Goal: Transaction & Acquisition: Book appointment/travel/reservation

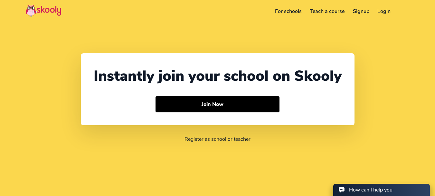
click at [386, 9] on link "Login" at bounding box center [385, 11] width 22 height 10
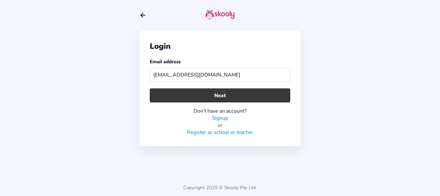
type input "[EMAIL_ADDRESS][DOMAIN_NAME]"
click at [223, 93] on button "Next" at bounding box center [220, 95] width 140 height 14
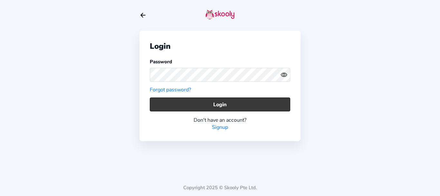
click at [201, 100] on button "Login" at bounding box center [220, 104] width 140 height 14
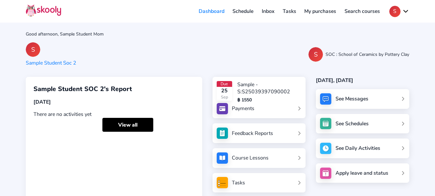
click at [243, 12] on link "Schedule" at bounding box center [243, 11] width 29 height 10
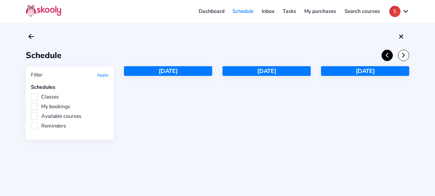
click at [388, 57] on icon "chevron back outline" at bounding box center [387, 55] width 2 height 4
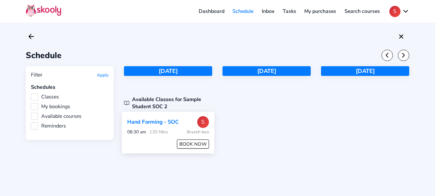
click at [195, 145] on button "BOOK NOW" at bounding box center [193, 143] width 32 height 9
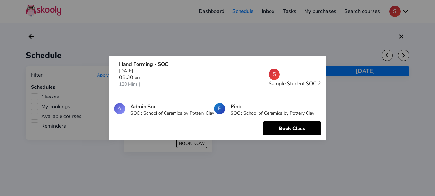
click at [358, 79] on div at bounding box center [217, 98] width 435 height 196
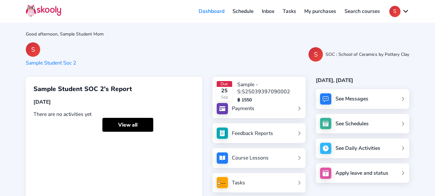
click at [243, 11] on link "Schedule" at bounding box center [243, 11] width 29 height 10
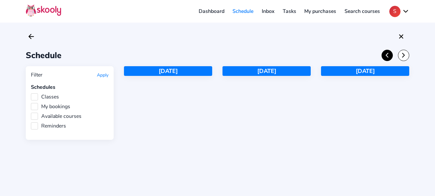
click at [388, 55] on icon "Chevron Back" at bounding box center [387, 55] width 7 height 7
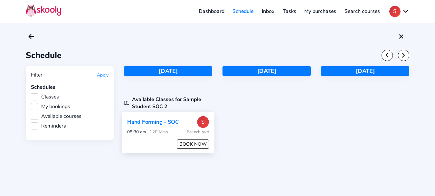
click at [197, 145] on button "BOOK NOW" at bounding box center [193, 143] width 32 height 9
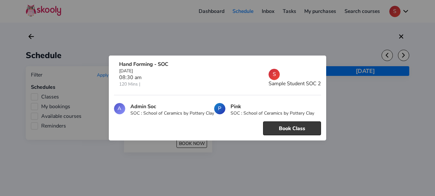
click at [288, 127] on button "Book Class" at bounding box center [292, 128] width 58 height 14
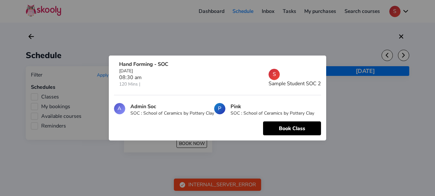
click at [214, 40] on div at bounding box center [217, 98] width 435 height 196
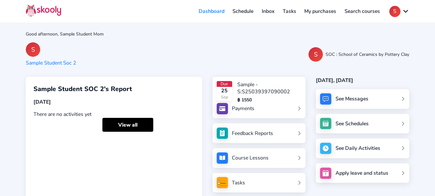
click at [394, 14] on button "S" at bounding box center [400, 11] width 20 height 11
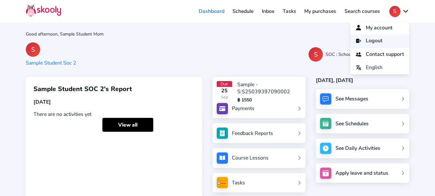
click at [366, 41] on span "Logout" at bounding box center [374, 40] width 17 height 9
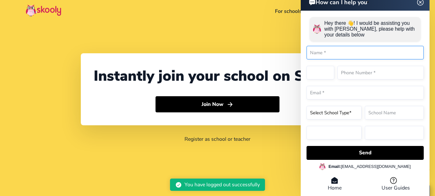
select select "91"
select select "[GEOGRAPHIC_DATA]"
select select "[GEOGRAPHIC_DATA]/[GEOGRAPHIC_DATA]"
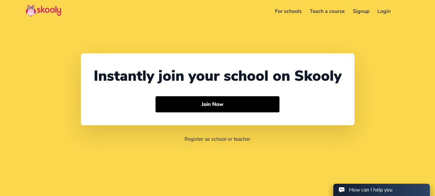
select select "91"
select select "[GEOGRAPHIC_DATA]"
select select "[GEOGRAPHIC_DATA]/[GEOGRAPHIC_DATA]"
click at [385, 12] on link "Login" at bounding box center [385, 11] width 22 height 10
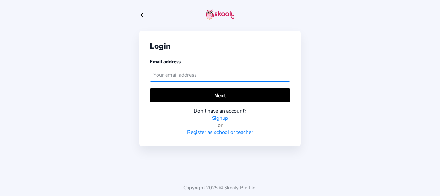
click at [218, 75] on input "text" at bounding box center [220, 75] width 140 height 14
paste input "samplestudltmom@mailinator.com"
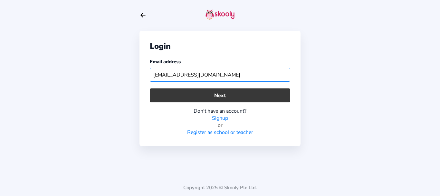
type input "samplestudltmom@mailinator.com"
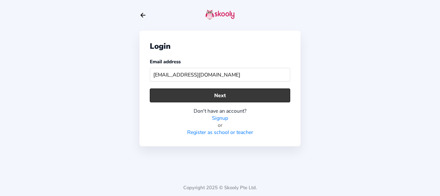
click at [209, 93] on button "Next" at bounding box center [220, 95] width 140 height 14
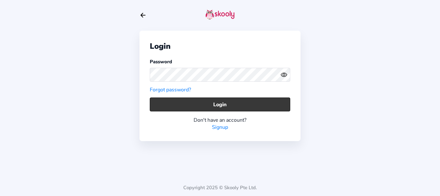
click at [179, 101] on button "Login" at bounding box center [220, 104] width 140 height 14
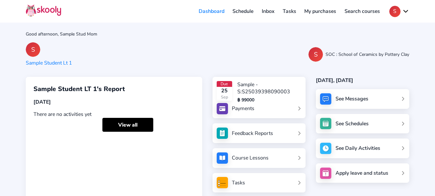
click at [246, 12] on link "Schedule" at bounding box center [243, 11] width 29 height 10
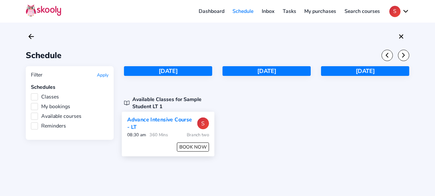
click at [194, 147] on button "BOOK NOW" at bounding box center [193, 146] width 32 height 9
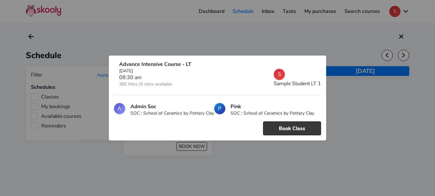
click at [276, 125] on button "Book Class" at bounding box center [292, 128] width 58 height 14
